Goal: Find specific page/section: Find specific page/section

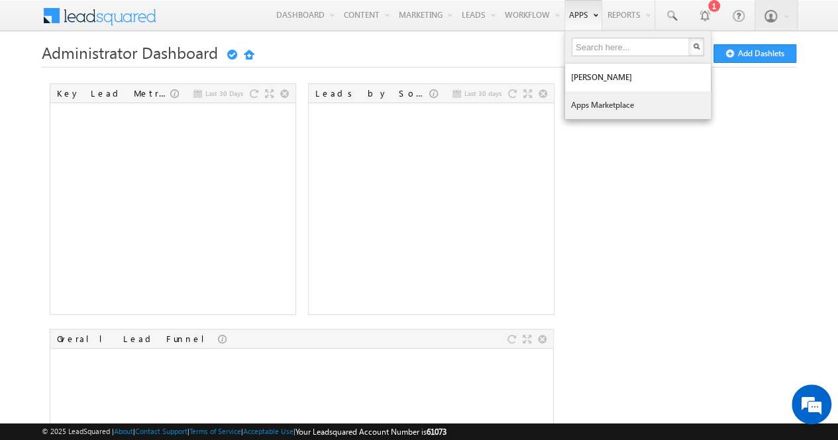
click at [583, 100] on link "Apps Marketplace" at bounding box center [638, 105] width 146 height 28
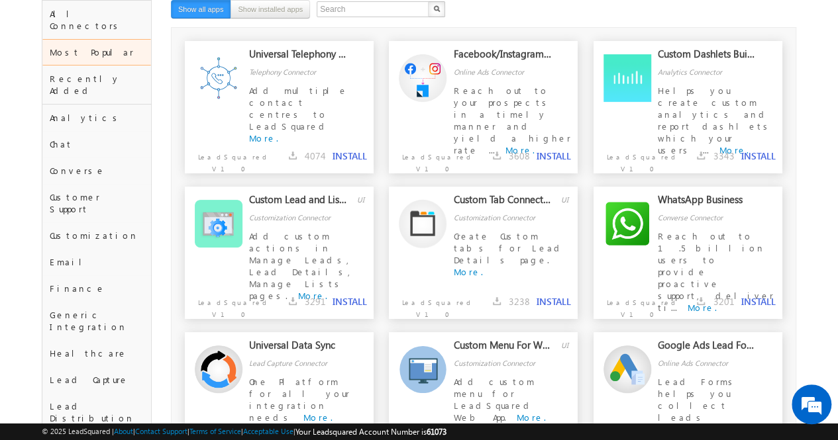
click at [583, 221] on div "Custom Lead and List Actions UI Customization Connector Add custom actions in M…" at bounding box center [483, 260] width 597 height 146
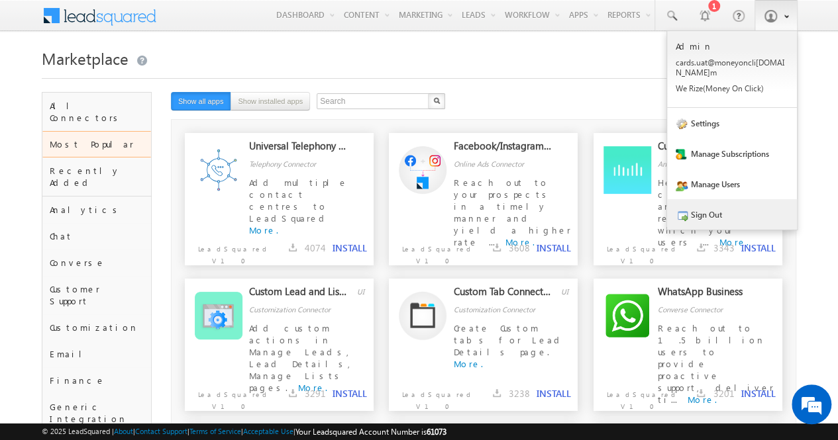
click at [711, 209] on link "Sign Out" at bounding box center [732, 214] width 130 height 30
